Goal: Find contact information: Find contact information

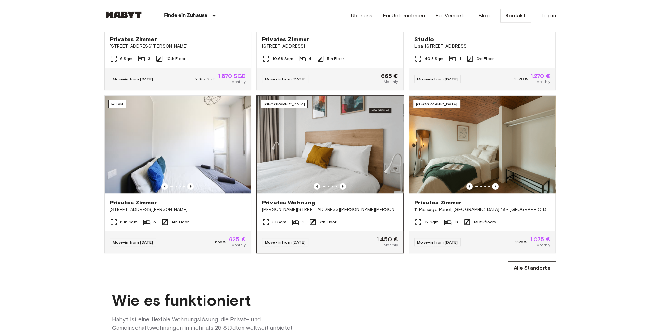
scroll to position [455, 0]
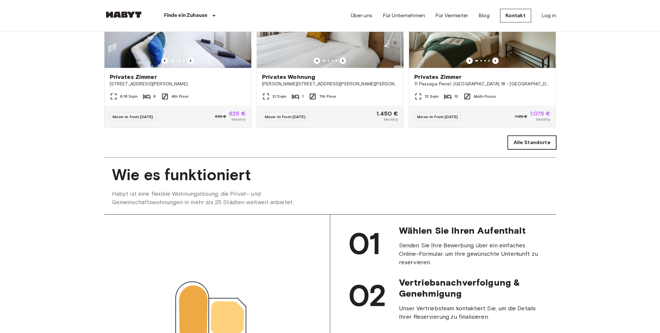
click at [535, 149] on link "Alle Standorte" at bounding box center [532, 143] width 48 height 14
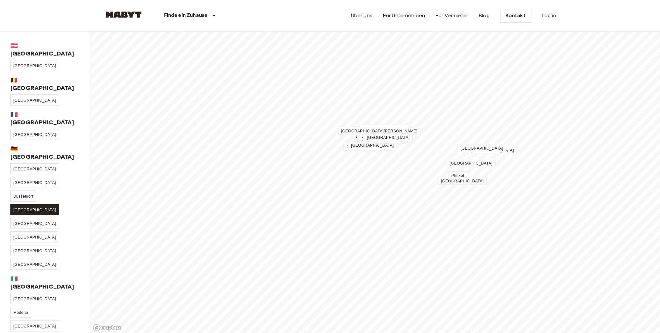
click at [16, 208] on span "[GEOGRAPHIC_DATA]" at bounding box center [34, 210] width 43 height 5
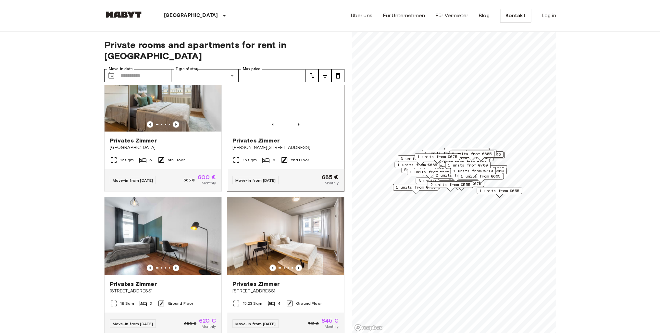
scroll to position [1323, 0]
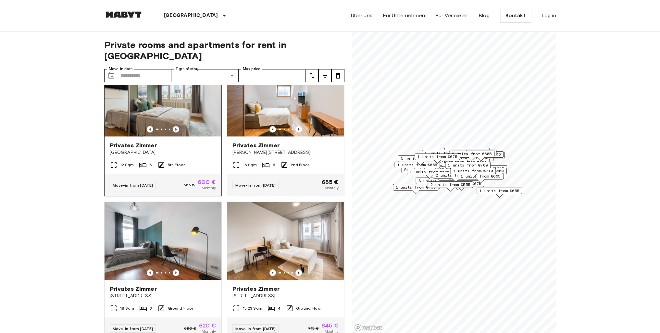
click at [175, 132] on icon "Previous image" at bounding box center [176, 129] width 6 height 6
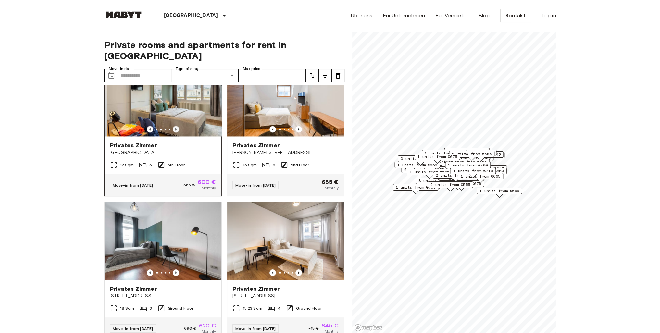
click at [175, 132] on icon "Previous image" at bounding box center [176, 129] width 6 height 6
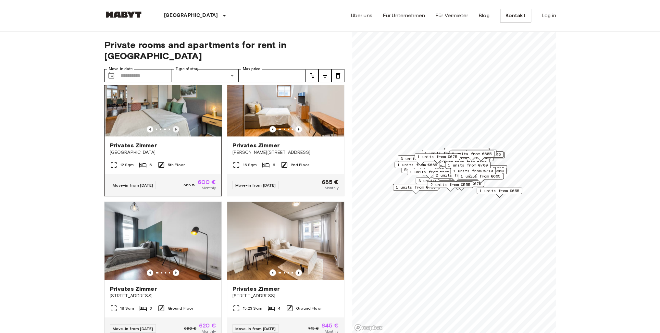
click at [175, 132] on icon "Previous image" at bounding box center [176, 129] width 6 height 6
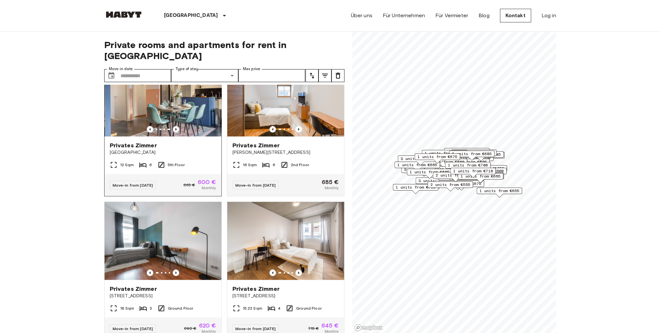
click at [175, 132] on icon "Previous image" at bounding box center [176, 129] width 6 height 6
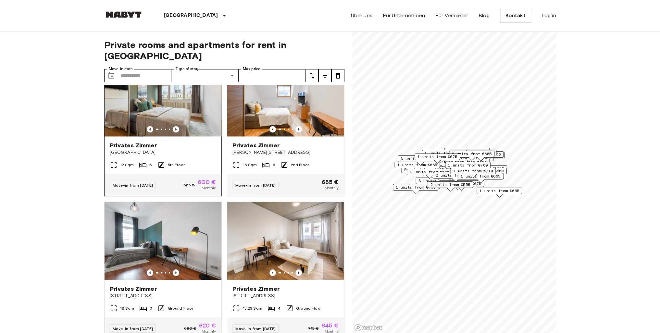
click at [175, 132] on icon "Previous image" at bounding box center [176, 129] width 6 height 6
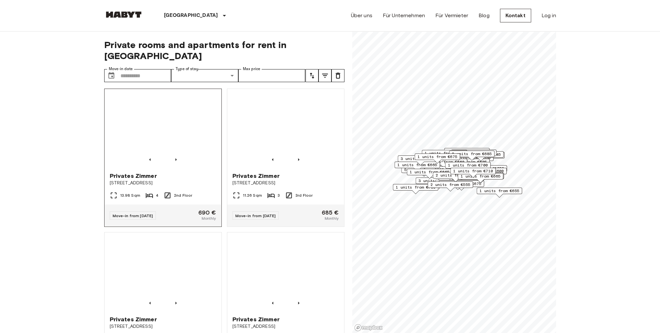
scroll to position [2362, 0]
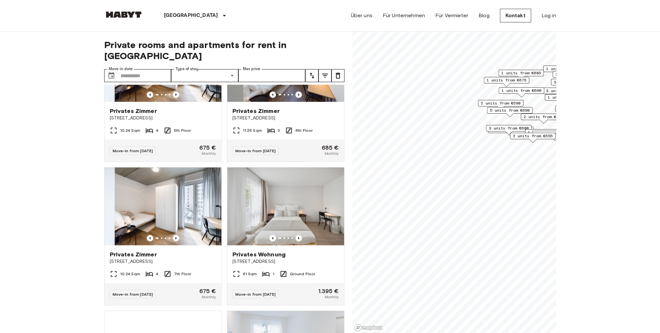
scroll to position [2069, 0]
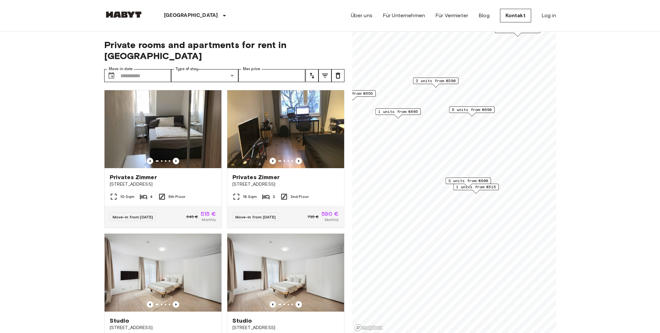
click at [474, 112] on span "5 units from €690" at bounding box center [472, 110] width 40 height 6
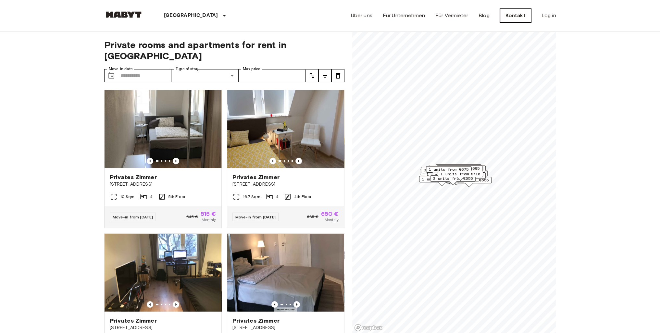
click at [525, 14] on link "Kontakt" at bounding box center [515, 16] width 31 height 14
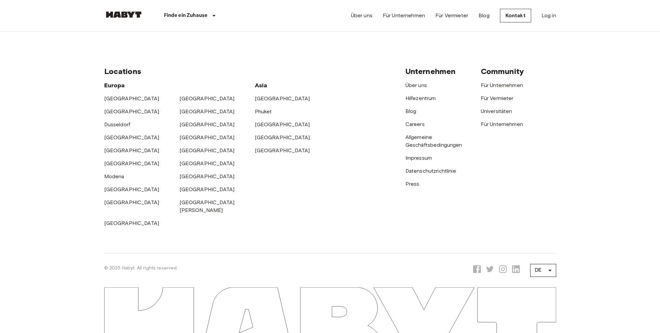
scroll to position [262, 0]
click at [416, 184] on link "Press" at bounding box center [412, 184] width 14 height 6
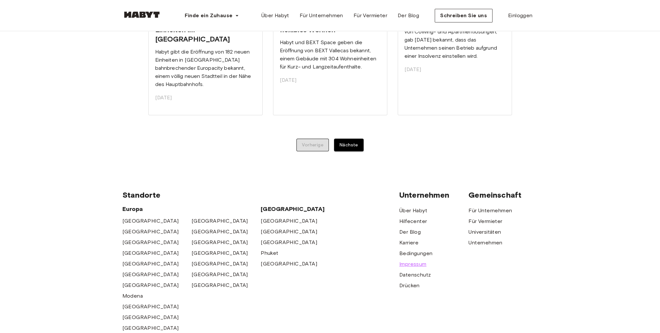
click at [406, 261] on font "Impressum" at bounding box center [412, 264] width 27 height 6
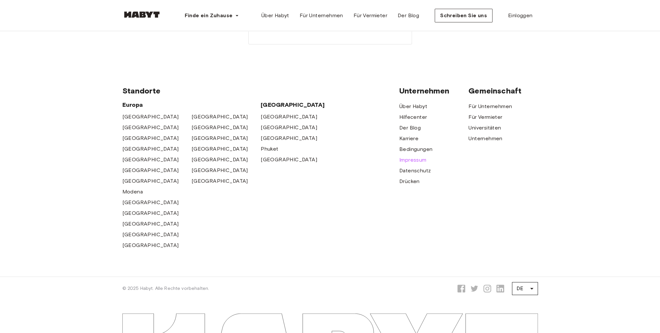
scroll to position [193, 0]
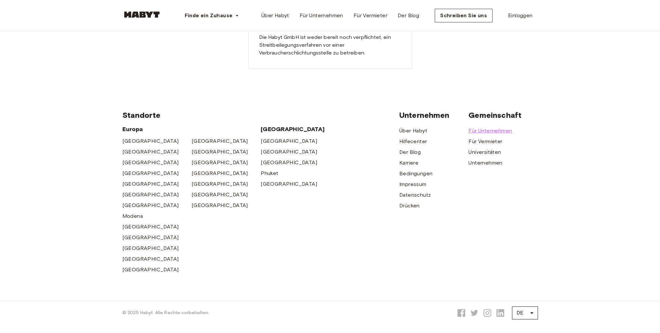
click at [496, 134] on font "Für Unternehmen" at bounding box center [490, 131] width 44 height 6
